Goal: Information Seeking & Learning: Learn about a topic

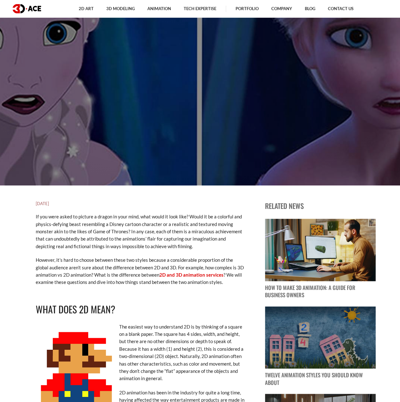
scroll to position [348, 0]
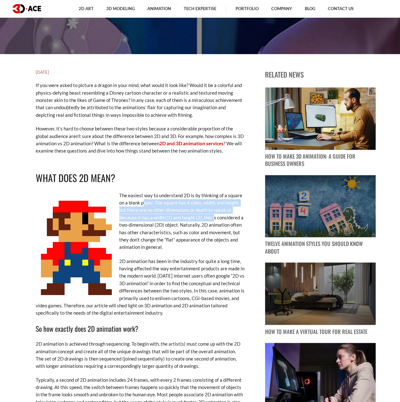
drag, startPoint x: 144, startPoint y: 206, endPoint x: 212, endPoint y: 214, distance: 68.2
click at [212, 214] on p "The easiest way to understand 2D is by thinking of a square on a blank paper. T…" at bounding box center [140, 221] width 209 height 59
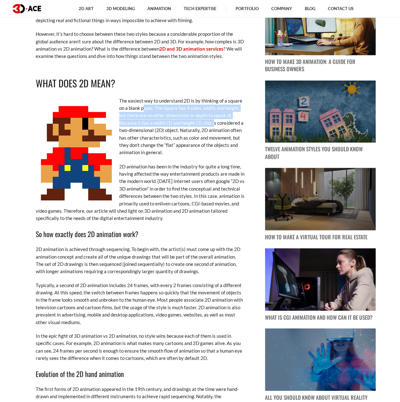
scroll to position [443, 0]
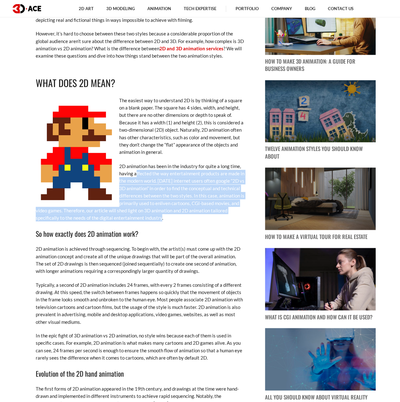
drag, startPoint x: 135, startPoint y: 172, endPoint x: 186, endPoint y: 218, distance: 68.6
click at [186, 218] on p "2D animation has been in the industry for quite a long time, having affected th…" at bounding box center [140, 191] width 209 height 59
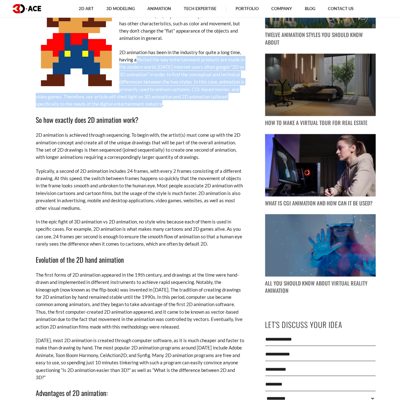
scroll to position [570, 0]
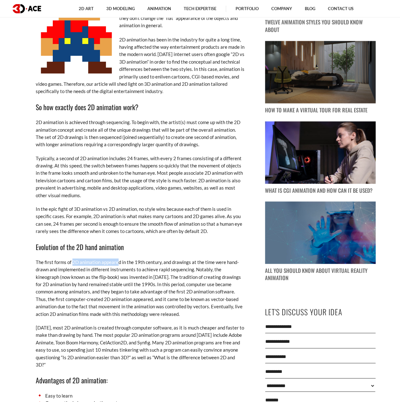
drag, startPoint x: 72, startPoint y: 253, endPoint x: 119, endPoint y: 266, distance: 49.3
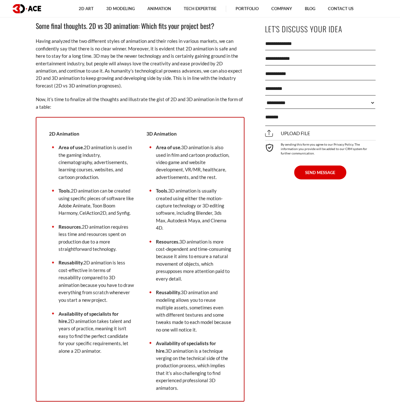
scroll to position [1920, 0]
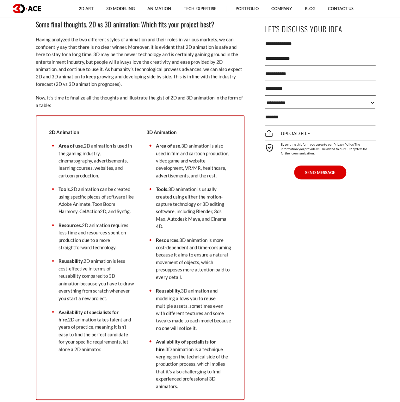
drag, startPoint x: 71, startPoint y: 192, endPoint x: 125, endPoint y: 247, distance: 77.0
click at [125, 247] on ul "Area of use. 2D animation is used in the gaming industry, cinematography, adver…" at bounding box center [91, 247] width 85 height 210
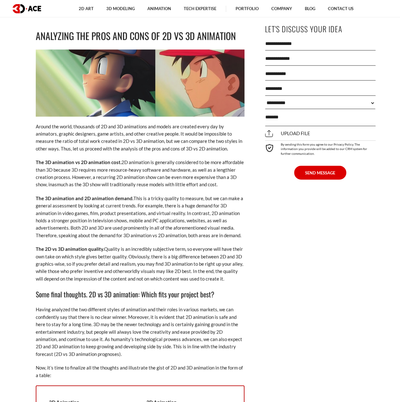
scroll to position [1604, 0]
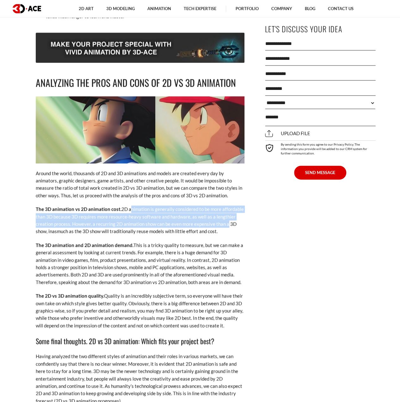
drag, startPoint x: 130, startPoint y: 206, endPoint x: 226, endPoint y: 224, distance: 98.2
click at [226, 224] on p "The 3D animation vs 2D animation cost. 2D animation is generally considered to …" at bounding box center [140, 220] width 209 height 30
